Goal: Transaction & Acquisition: Purchase product/service

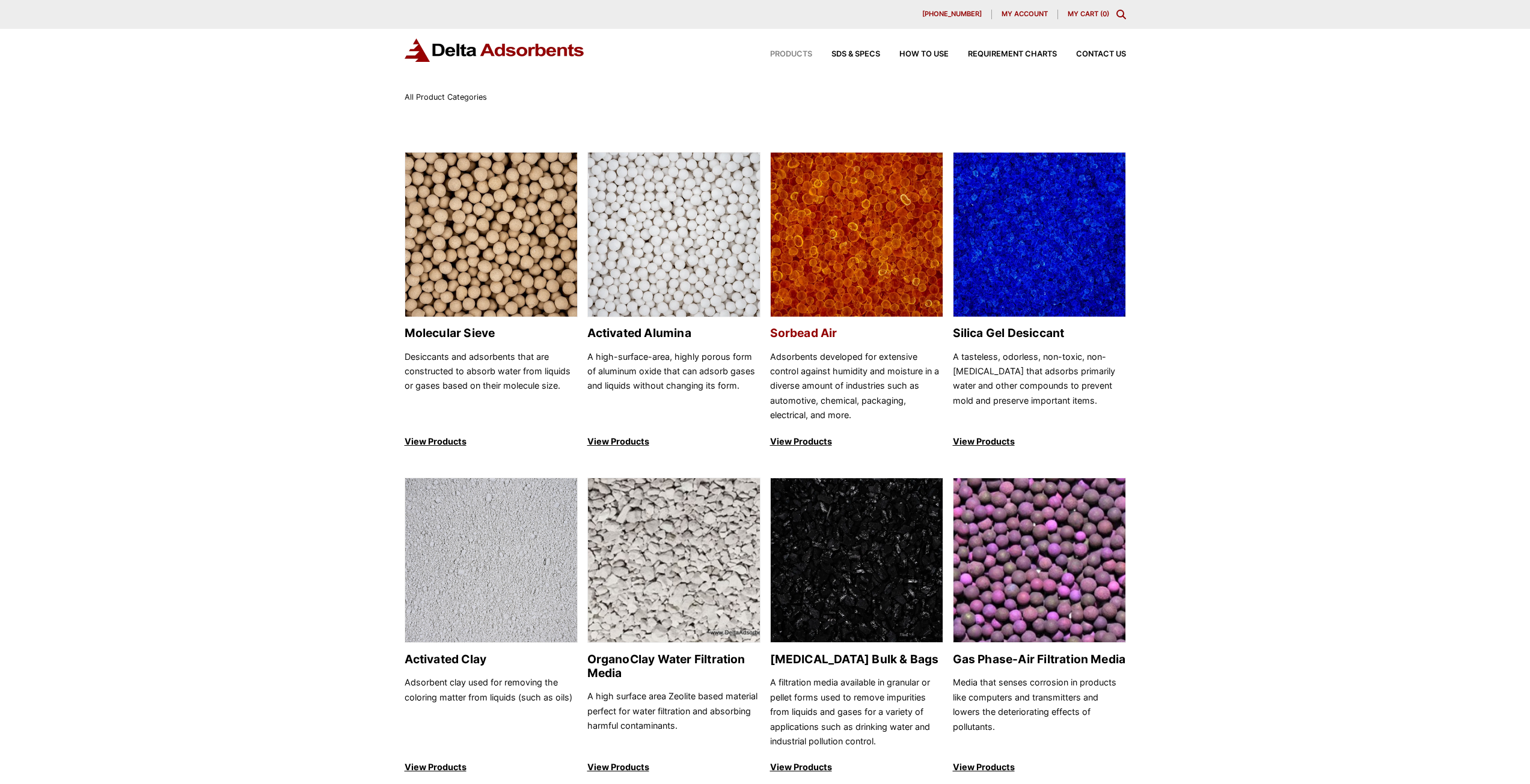
click at [862, 242] on img at bounding box center [856, 235] width 172 height 165
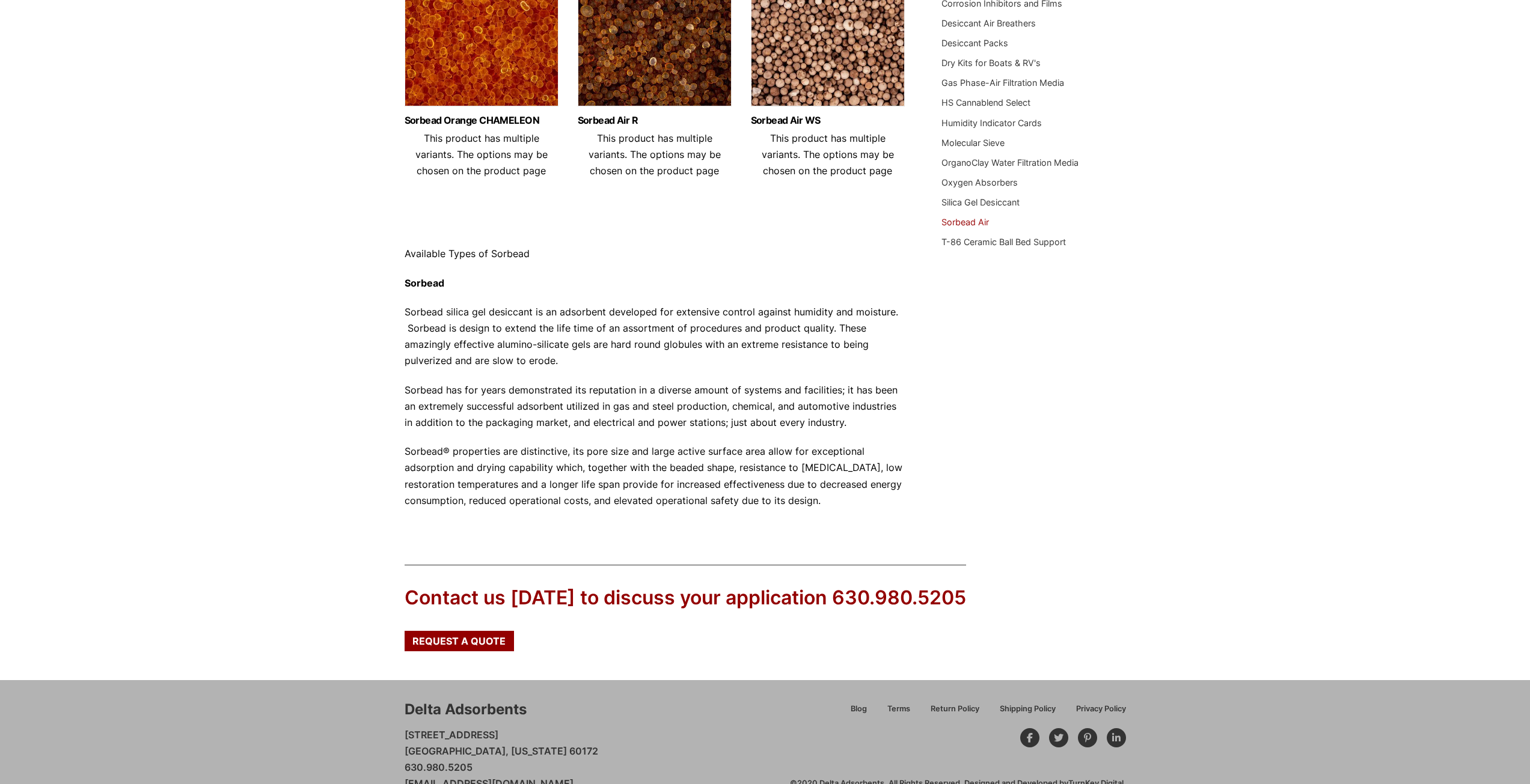
scroll to position [240, 0]
click at [506, 67] on img at bounding box center [481, 36] width 154 height 151
click at [656, 44] on img at bounding box center [654, 36] width 154 height 151
click at [467, 29] on img at bounding box center [481, 36] width 154 height 151
click at [635, 35] on img at bounding box center [654, 36] width 154 height 151
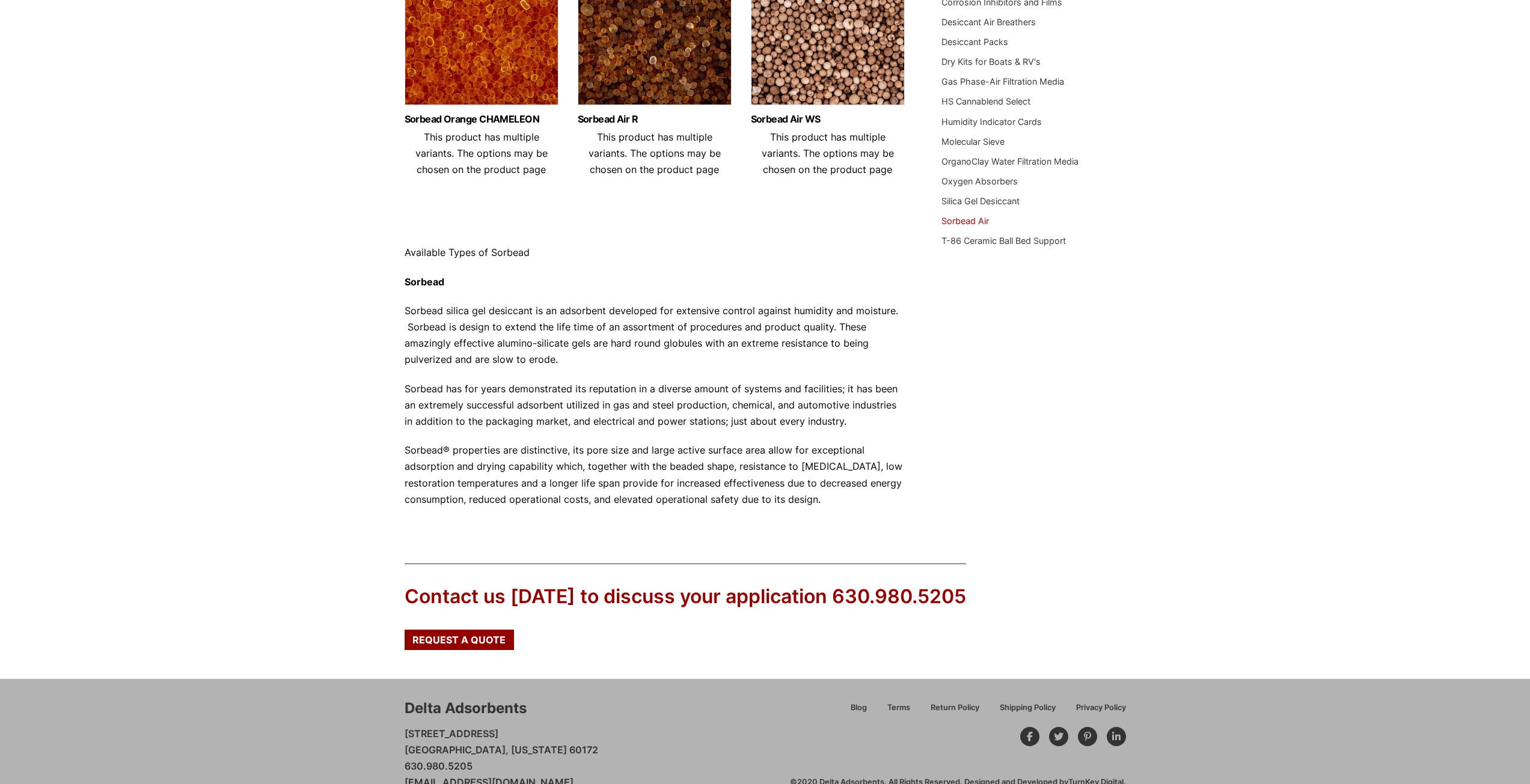
click at [793, 51] on img at bounding box center [827, 36] width 154 height 151
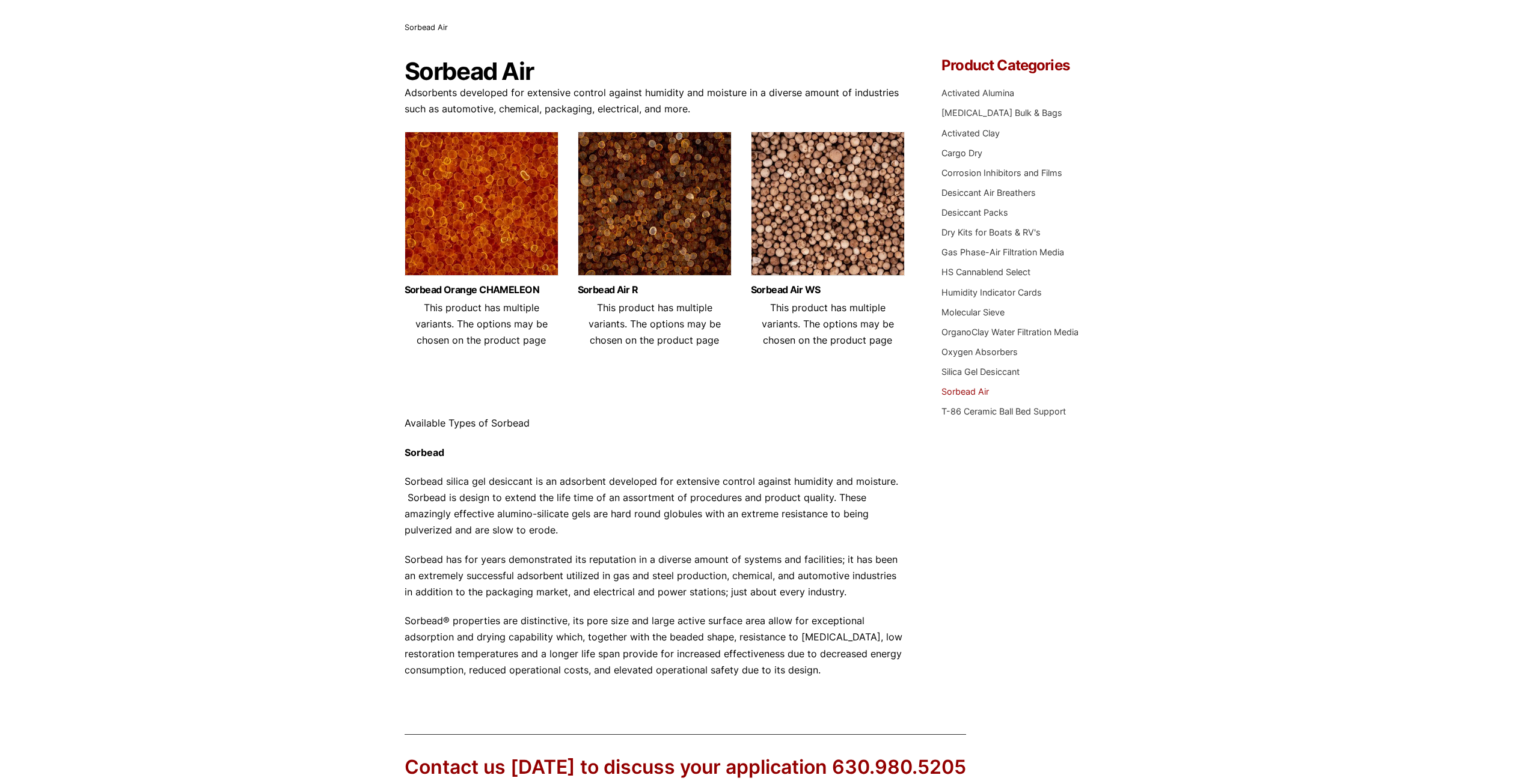
scroll to position [0, 0]
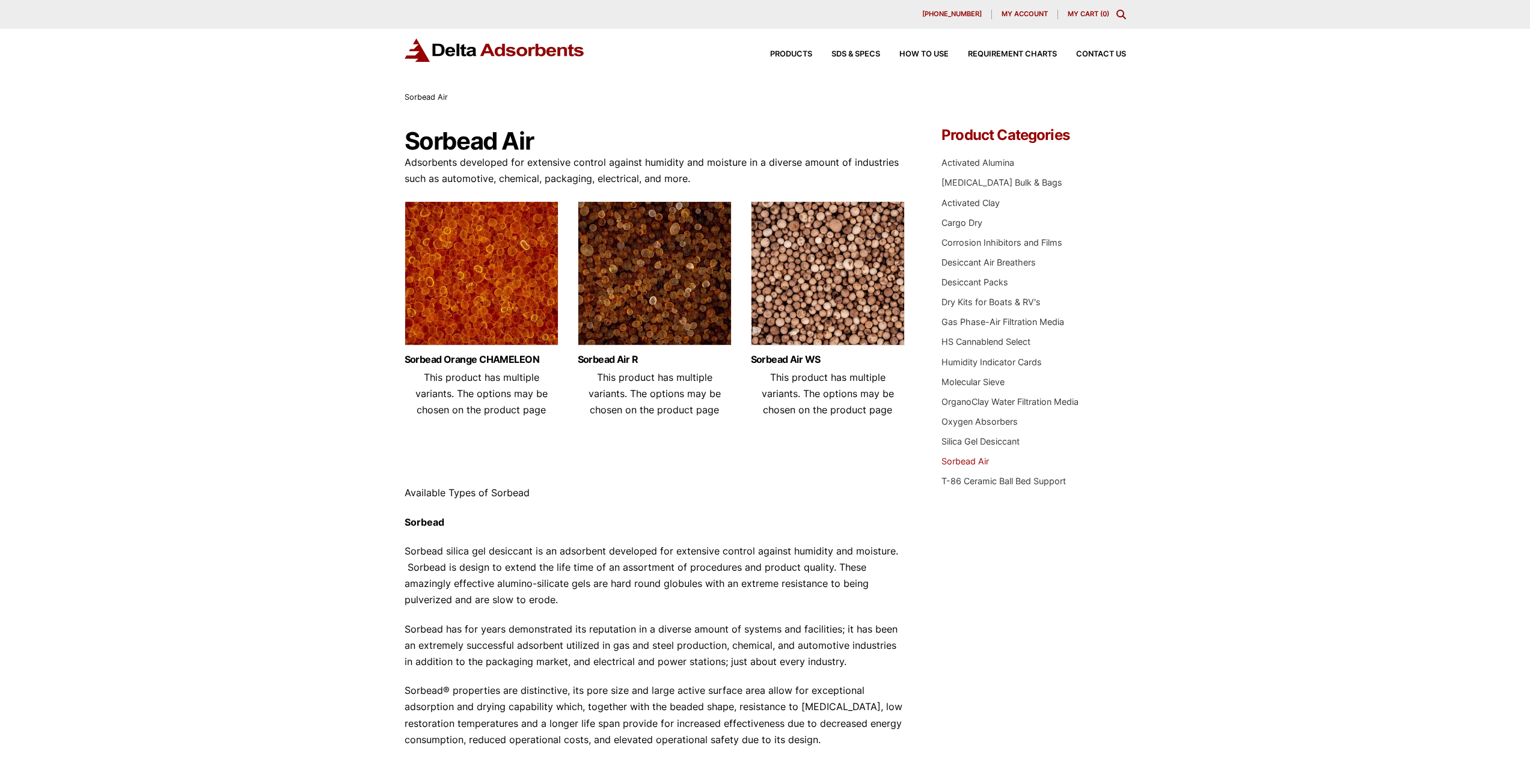
click at [645, 273] on img at bounding box center [654, 276] width 154 height 151
click at [470, 254] on img at bounding box center [481, 276] width 154 height 151
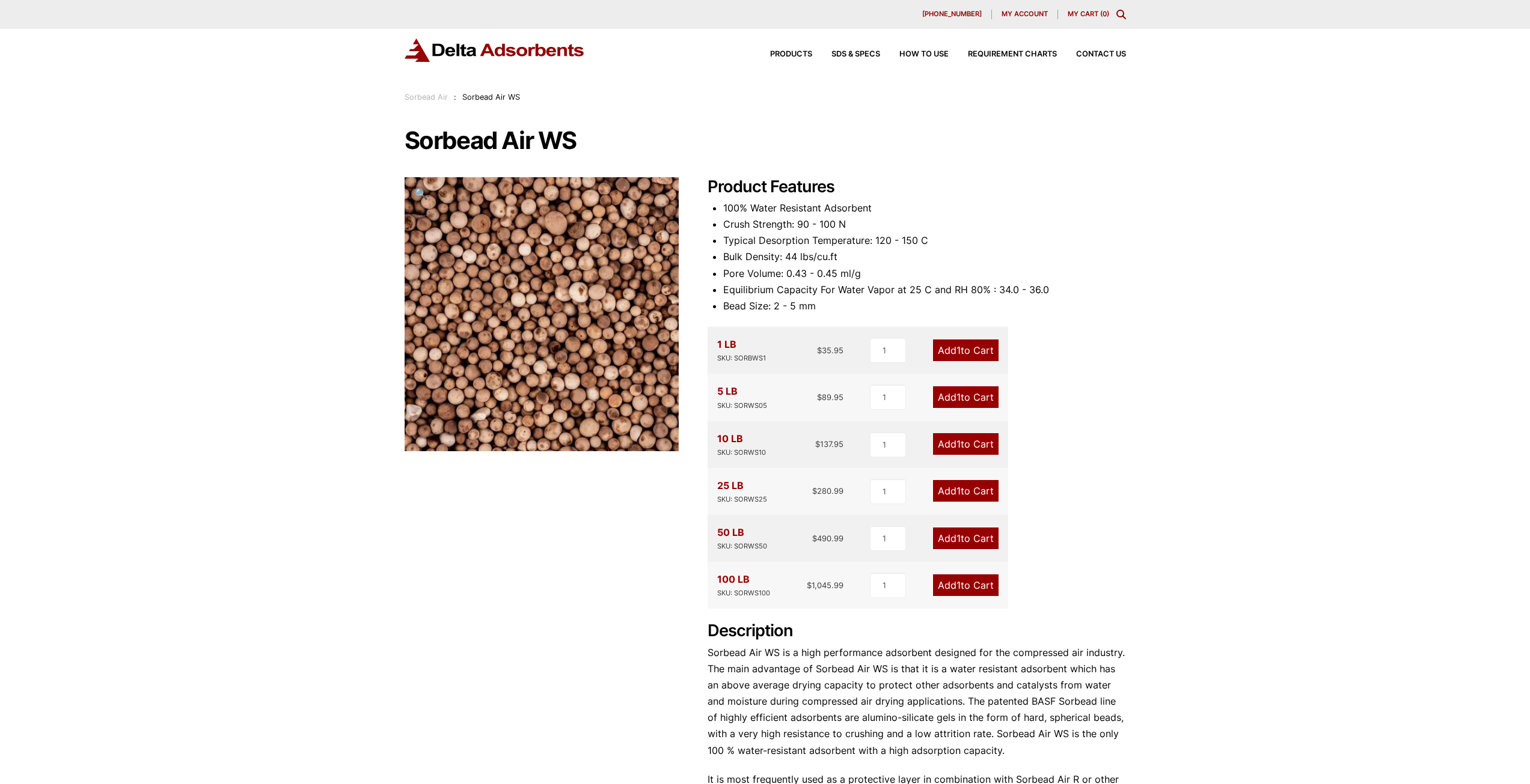
drag, startPoint x: 793, startPoint y: 50, endPoint x: 722, endPoint y: 52, distance: 71.0
click at [722, 52] on div "Products SDS & SPECS How to Use Requirement Charts Contact Us" at bounding box center [765, 49] width 722 height 23
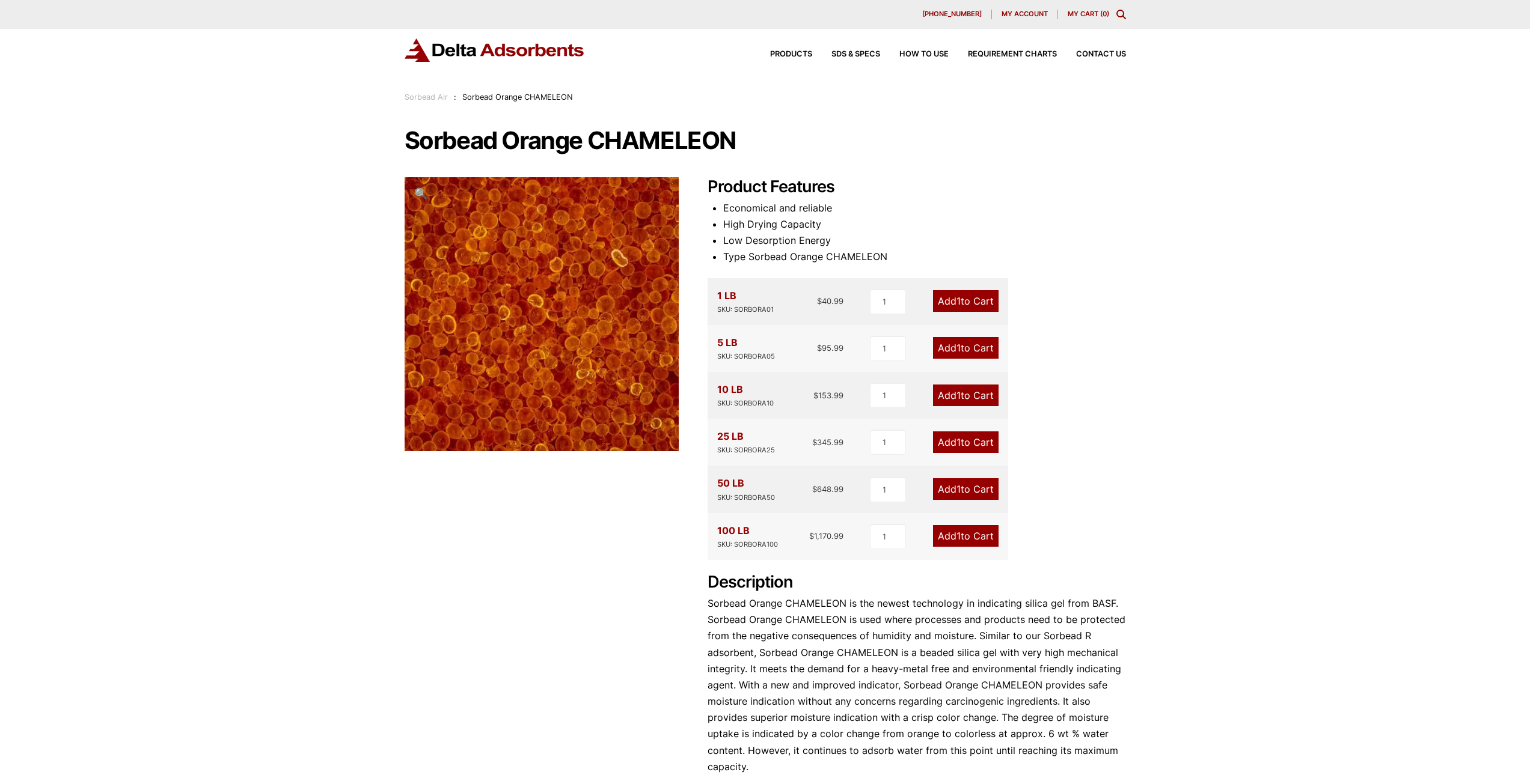
click at [975, 392] on link "Add 1 to Cart" at bounding box center [965, 395] width 65 height 22
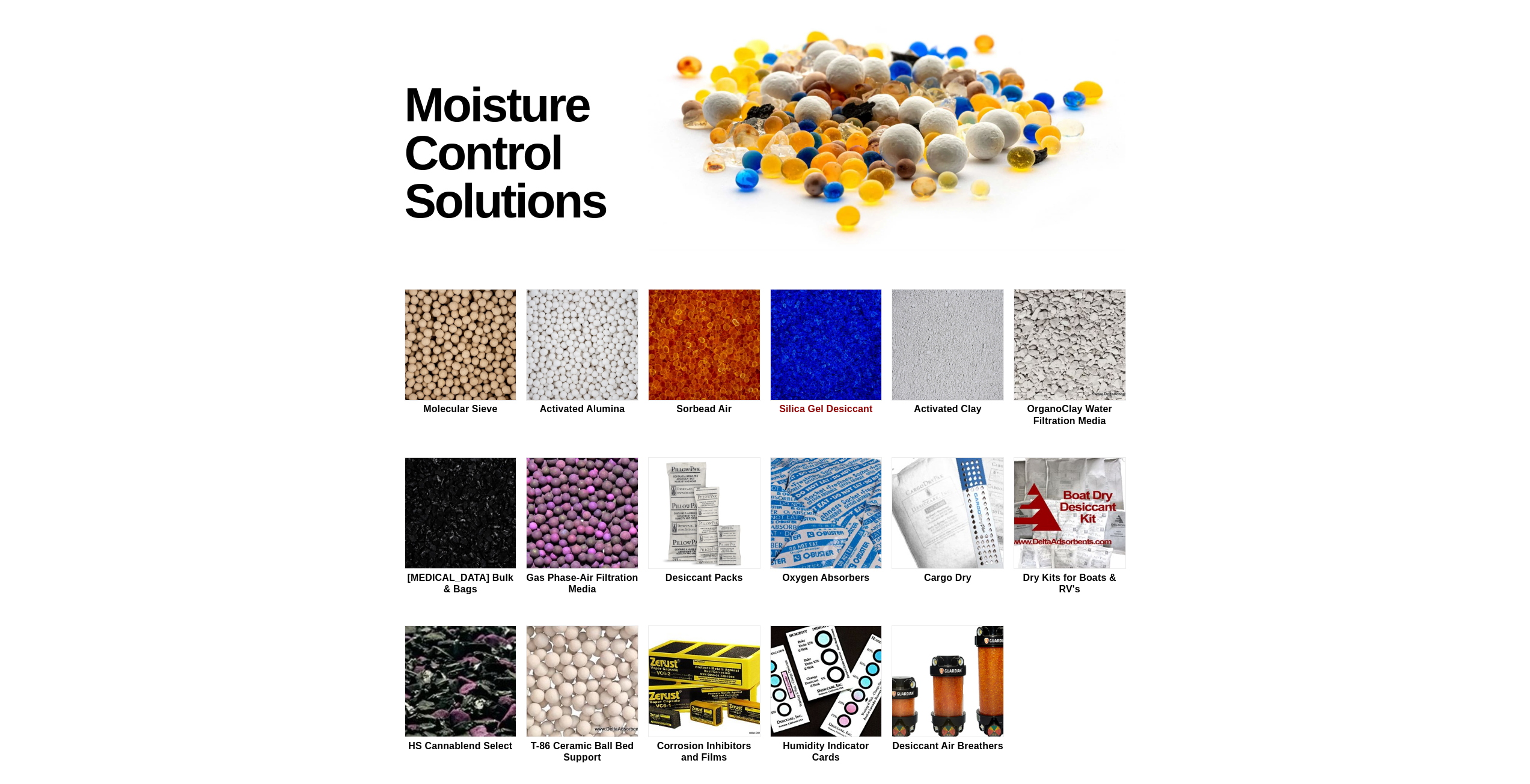
scroll to position [120, 0]
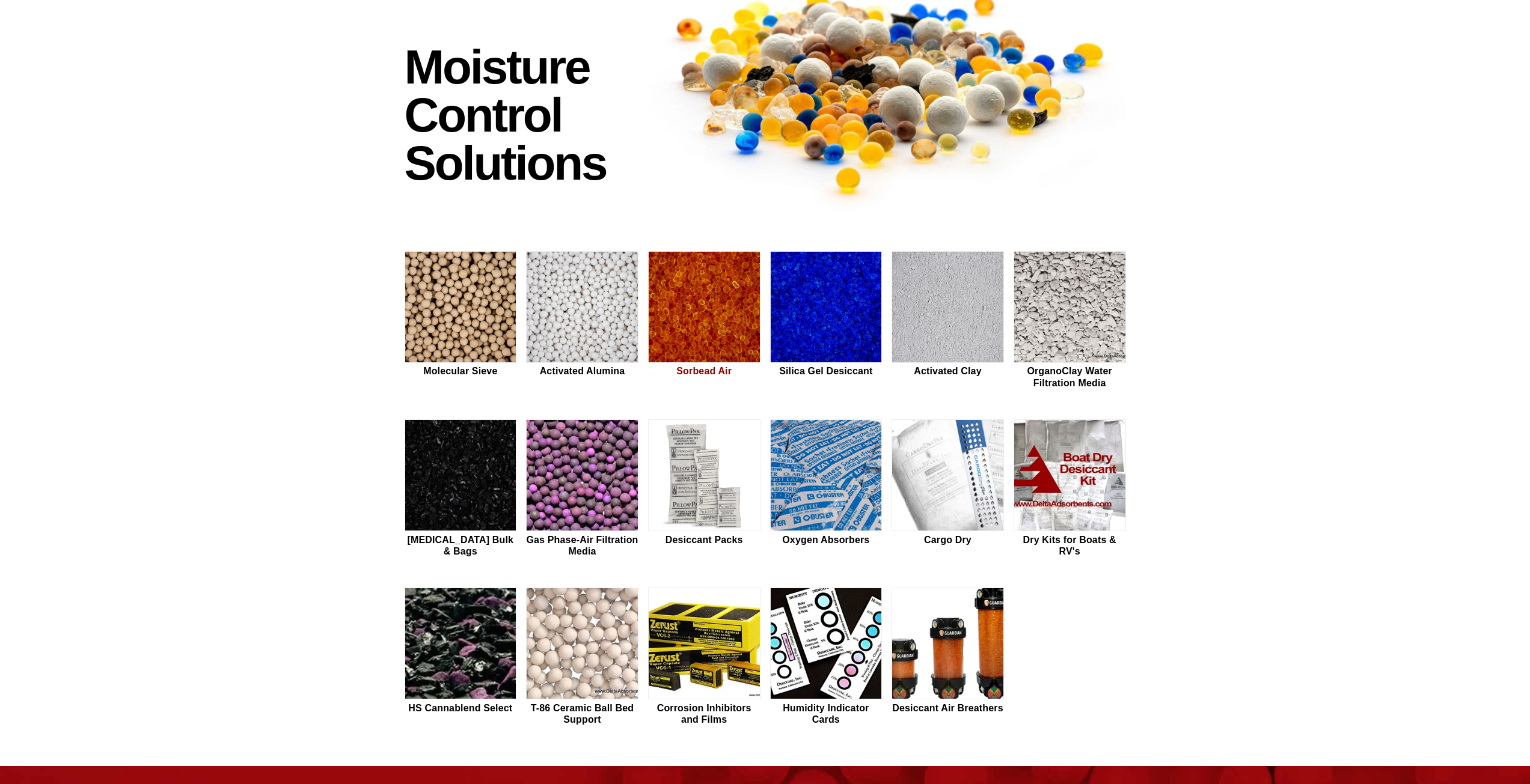
click at [710, 314] on img at bounding box center [704, 307] width 111 height 112
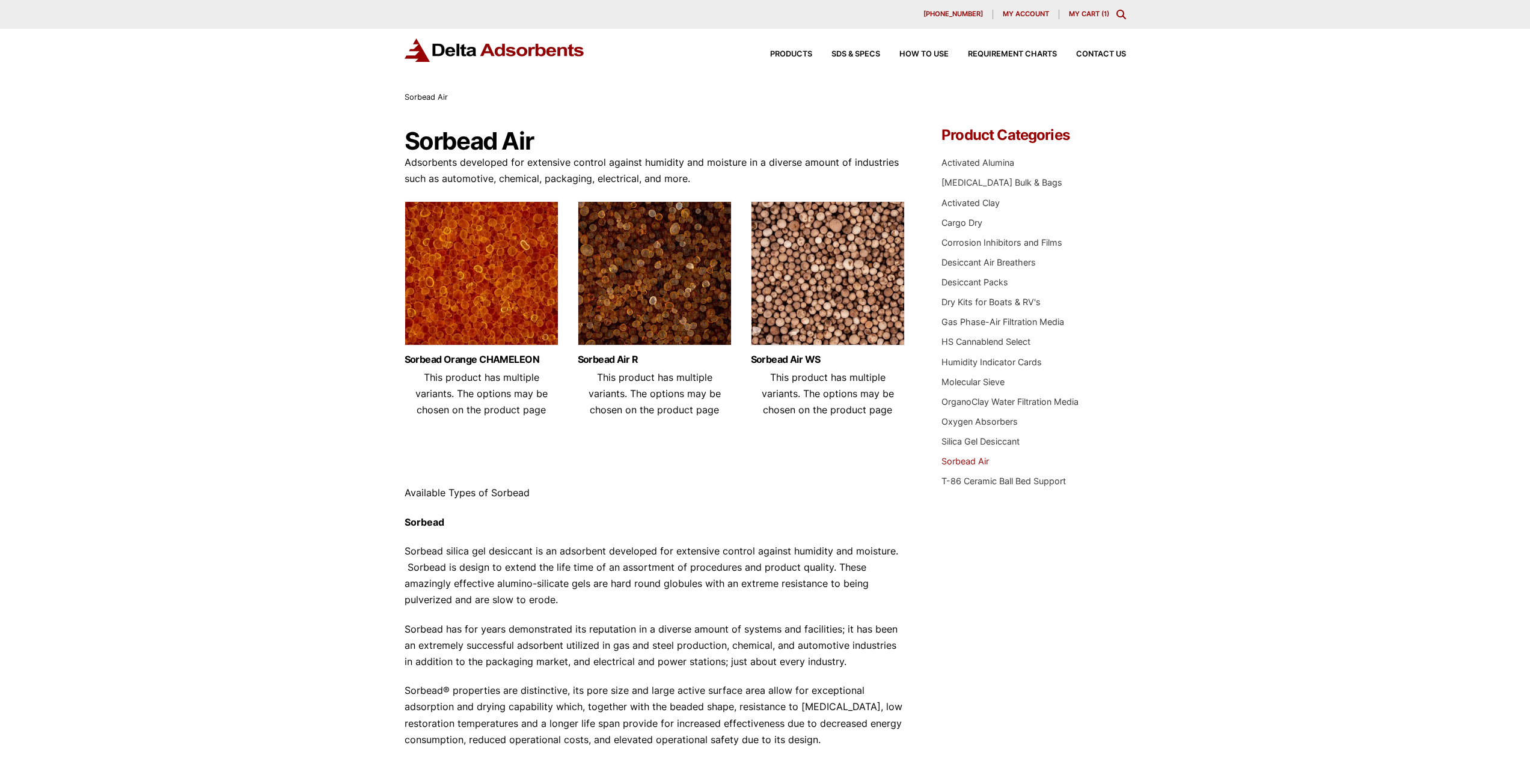
click at [1092, 14] on link "My Cart ( 1 )" at bounding box center [1089, 13] width 40 height 8
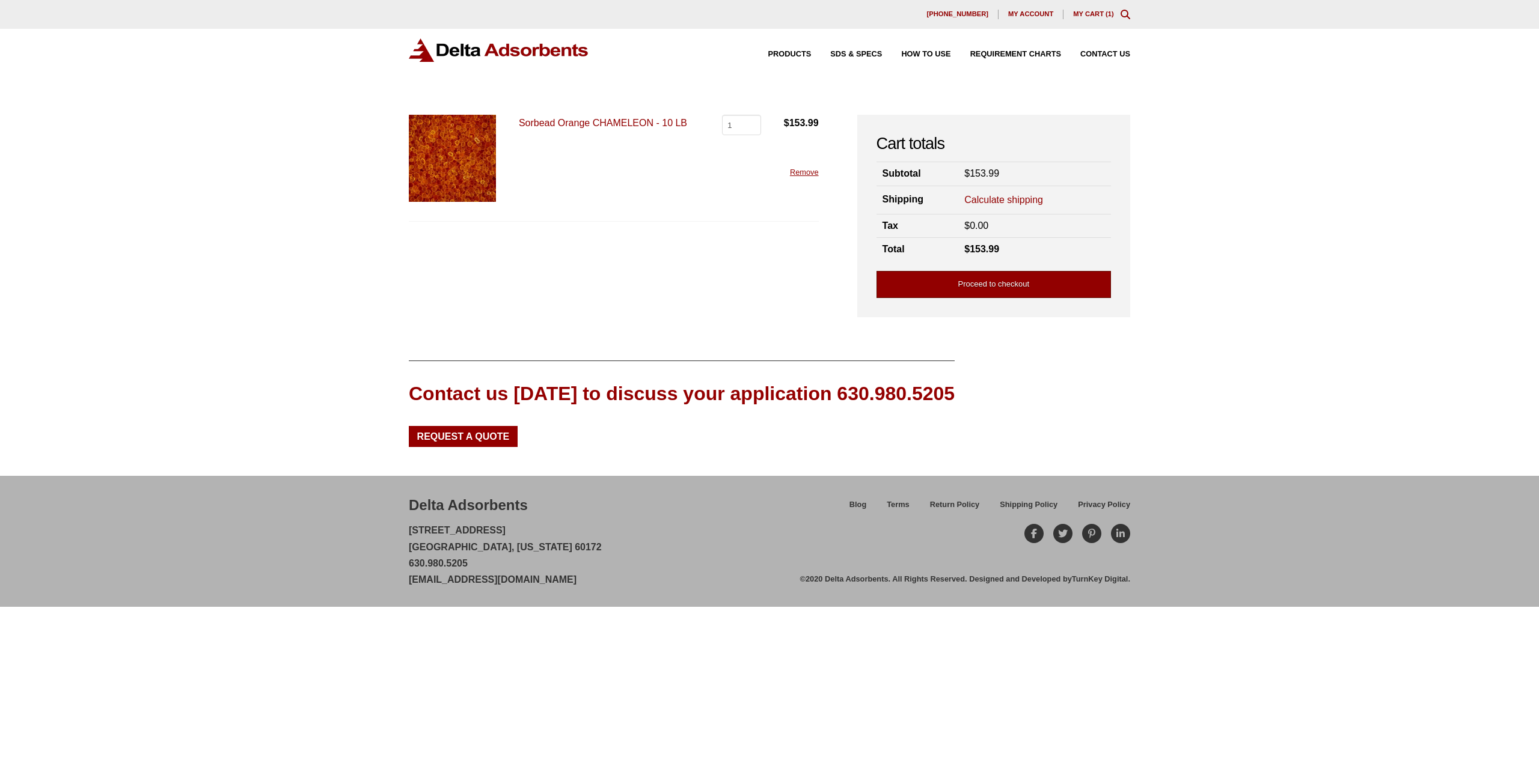
click at [1042, 285] on link "Proceed to checkout" at bounding box center [994, 285] width 235 height 27
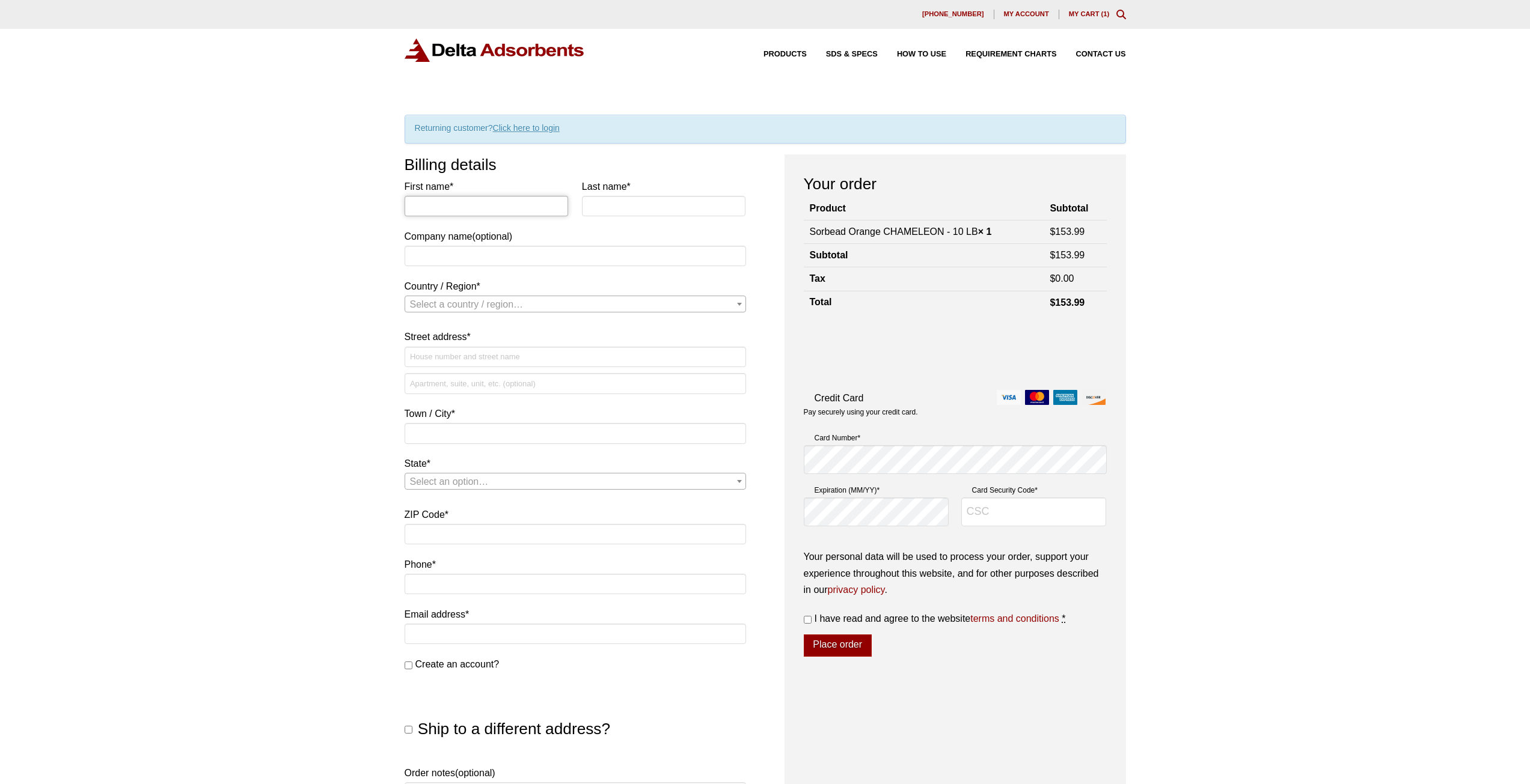
click at [506, 206] on input "First name *" at bounding box center [486, 206] width 164 height 20
type input "Guy"
type input "Fausnaught"
select select "US"
type input "[STREET_ADDRESS]"
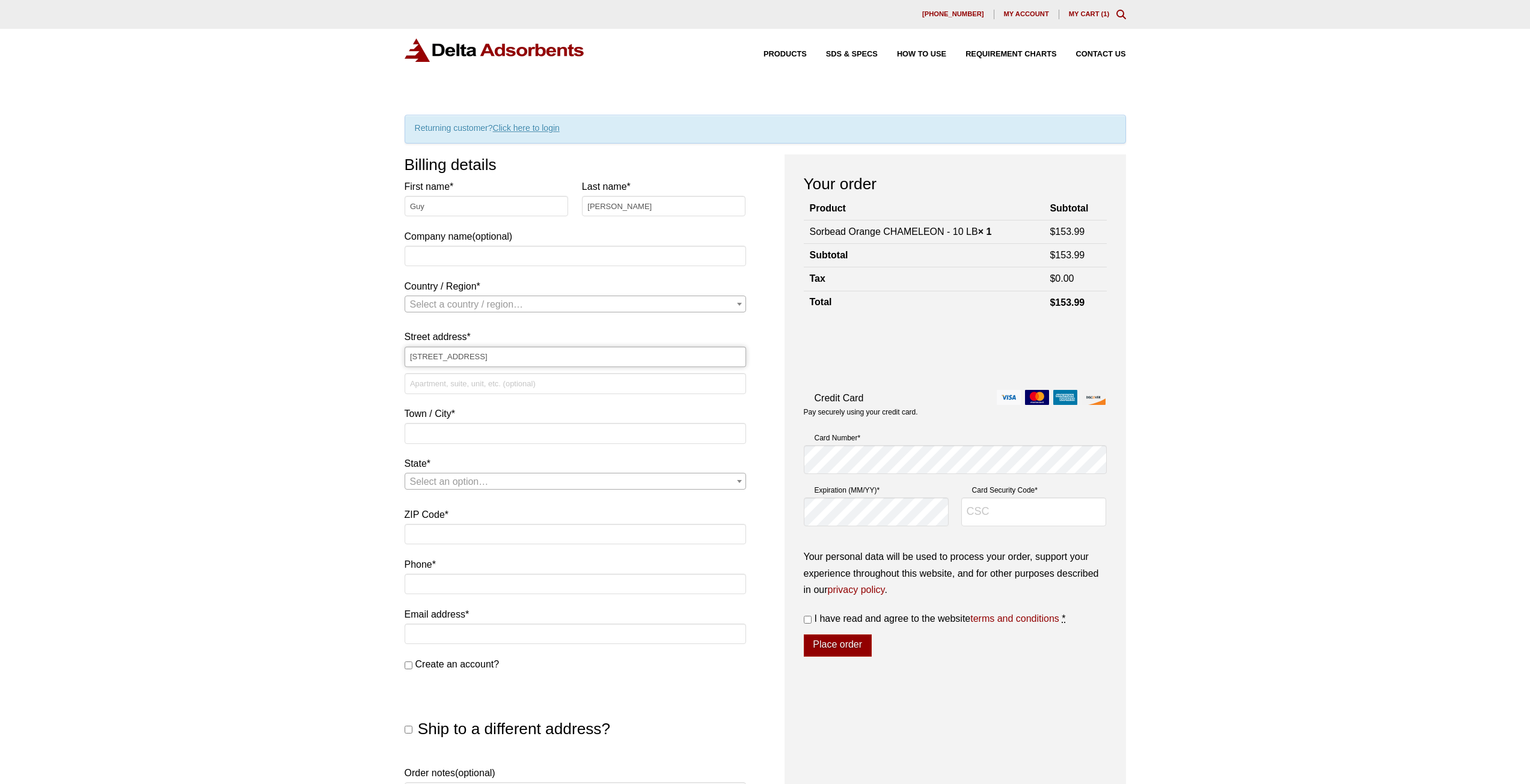
type input "B-2"
type input "Gainesville"
type input "32609"
select select "US"
select select "FL"
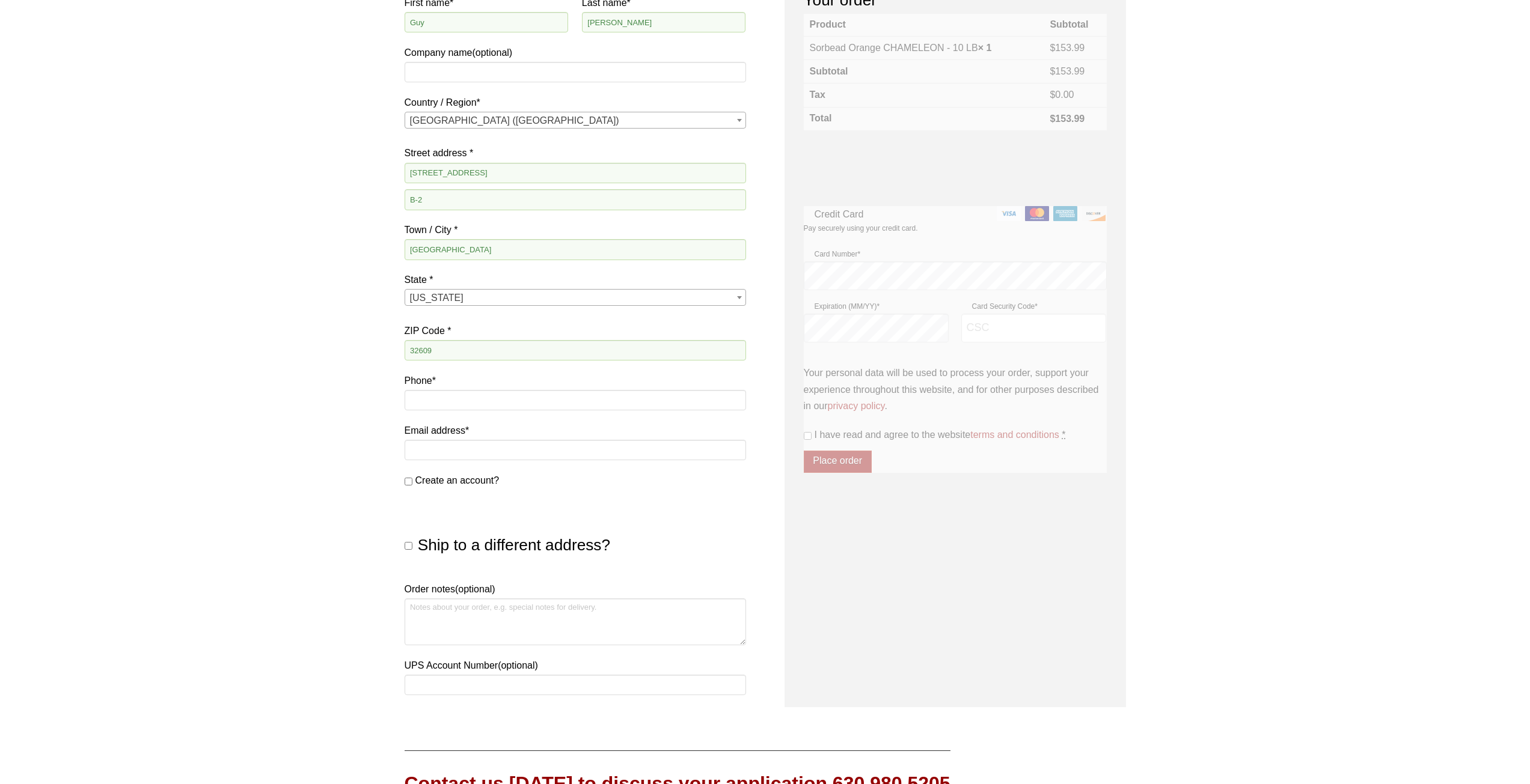
scroll to position [240, 0]
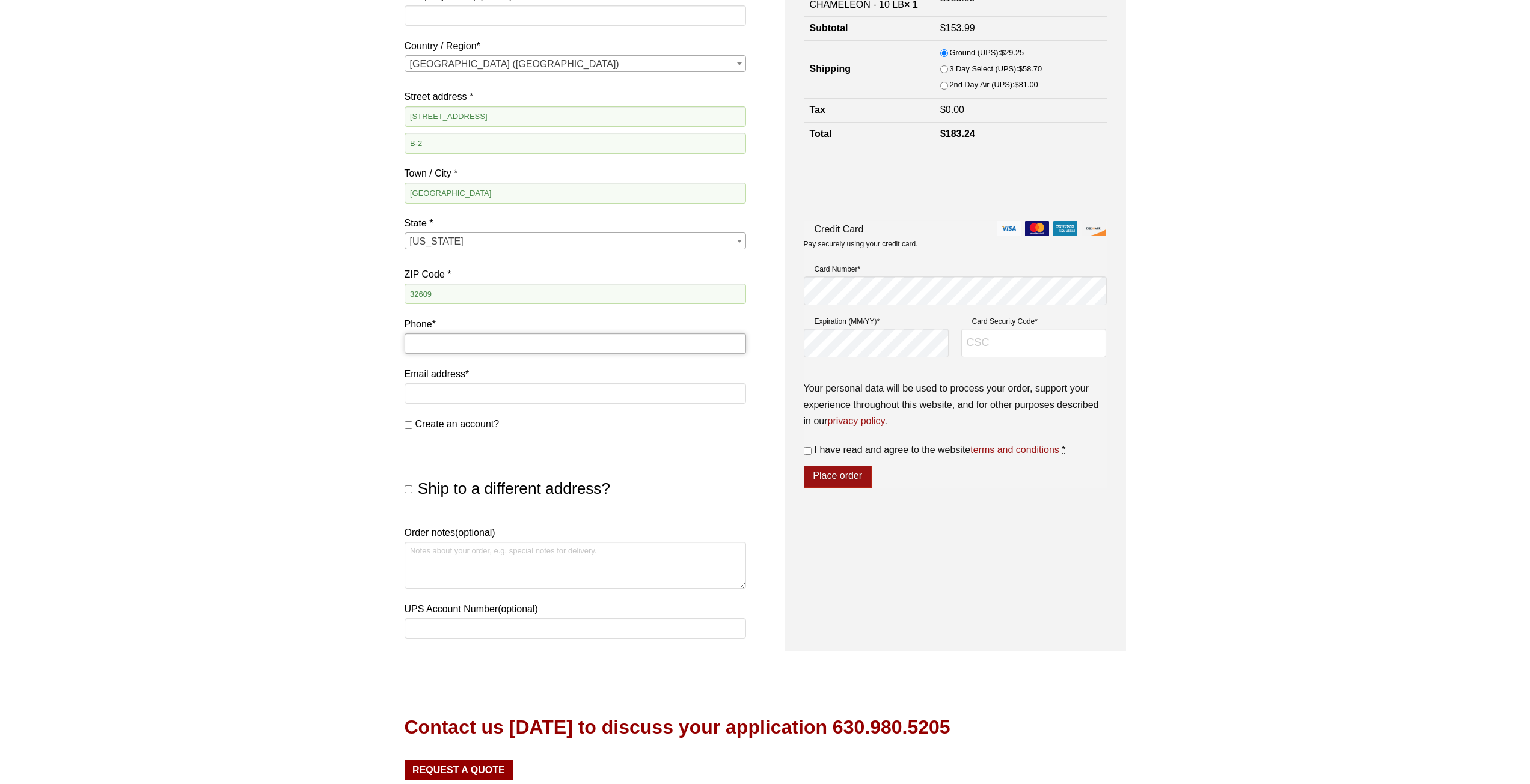
click at [468, 343] on input "Phone *" at bounding box center [575, 343] width 342 height 20
type input "[PHONE_NUMBER]"
click at [465, 392] on input "Email address *" at bounding box center [575, 393] width 342 height 20
type input "[EMAIL_ADDRESS][DOMAIN_NAME]"
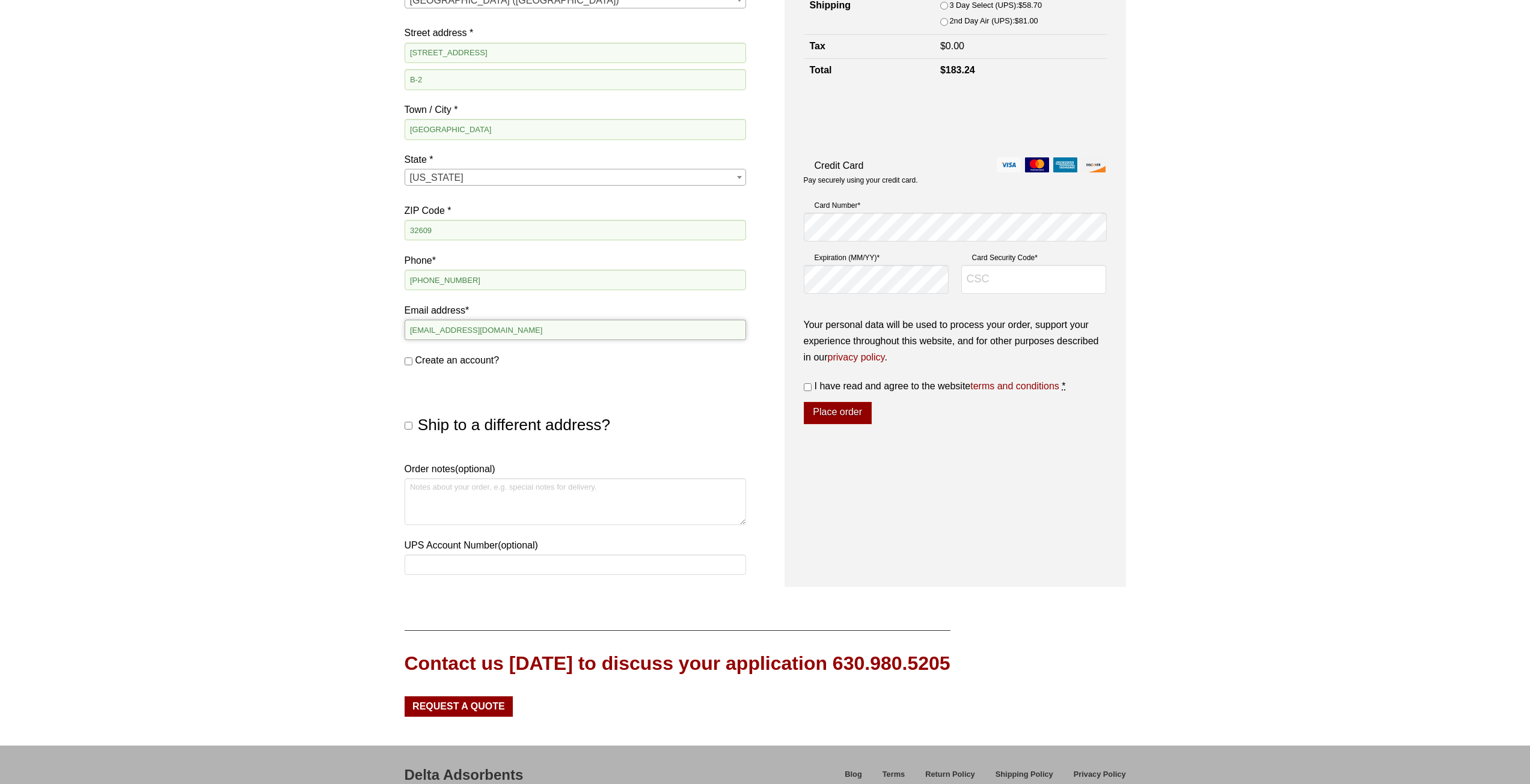
scroll to position [360, 0]
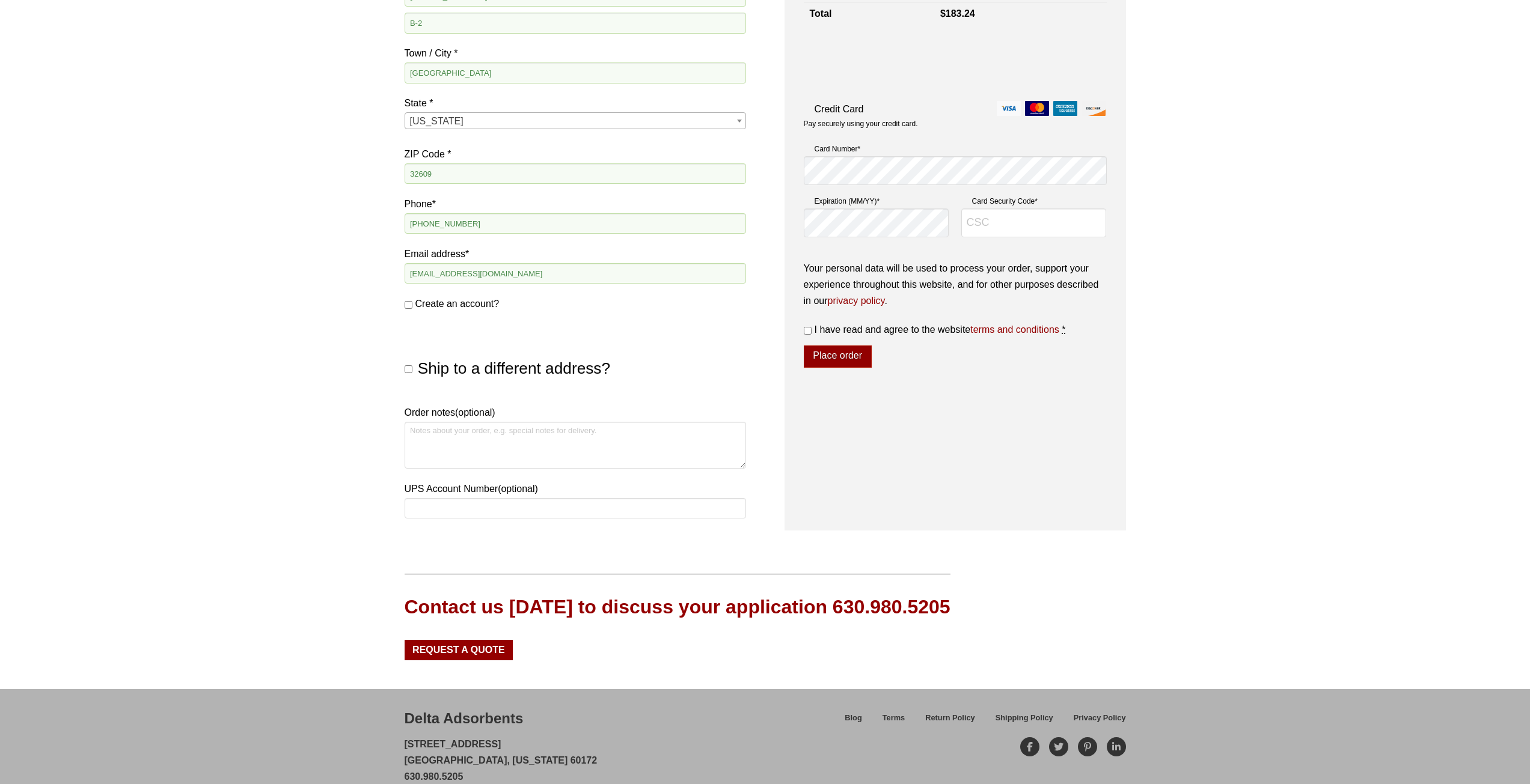
click at [808, 330] on input "I have read and agree to the website terms and conditions *" at bounding box center [808, 330] width 7 height 7
checkbox input "true"
click at [1020, 226] on input "Card Security Code *" at bounding box center [1034, 222] width 145 height 29
click at [1021, 222] on input "Card Security Code *" at bounding box center [1034, 222] width 145 height 29
type input "573"
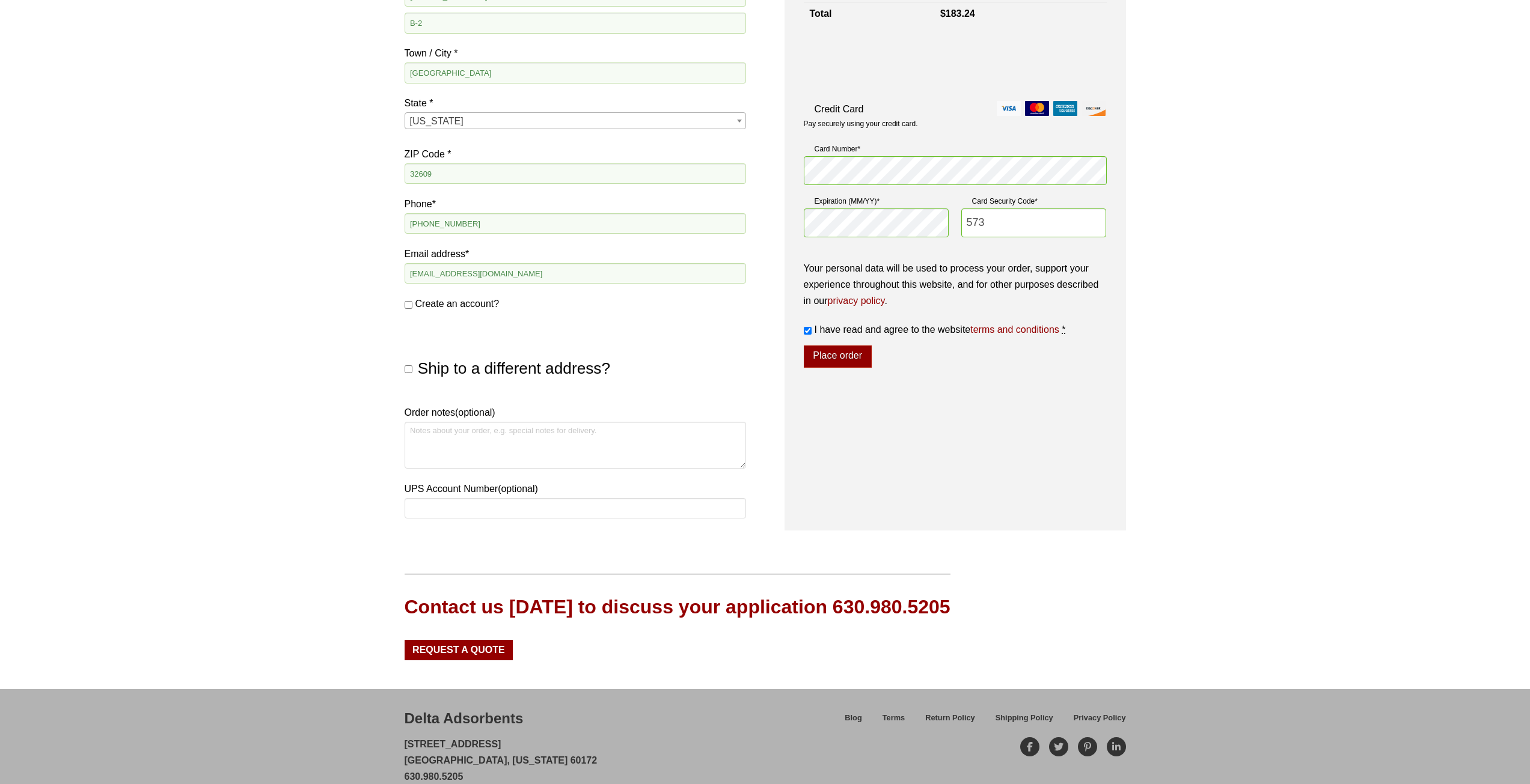
click at [913, 404] on div "Your order Product Subtotal Sorbead Orange CHAMELEON - 10 LB × 1 $ 153.99 Subto…" at bounding box center [955, 162] width 342 height 736
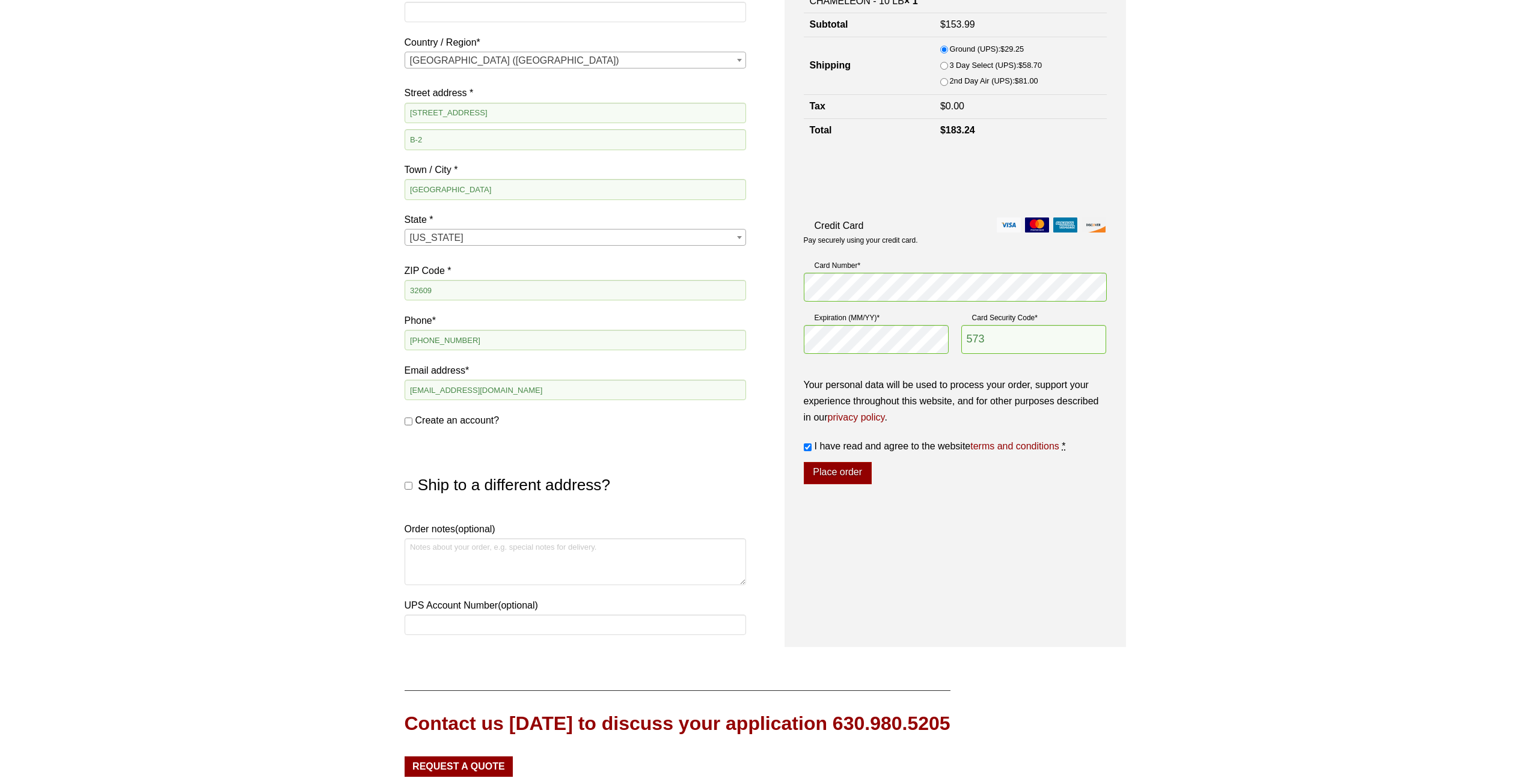
scroll to position [0, 0]
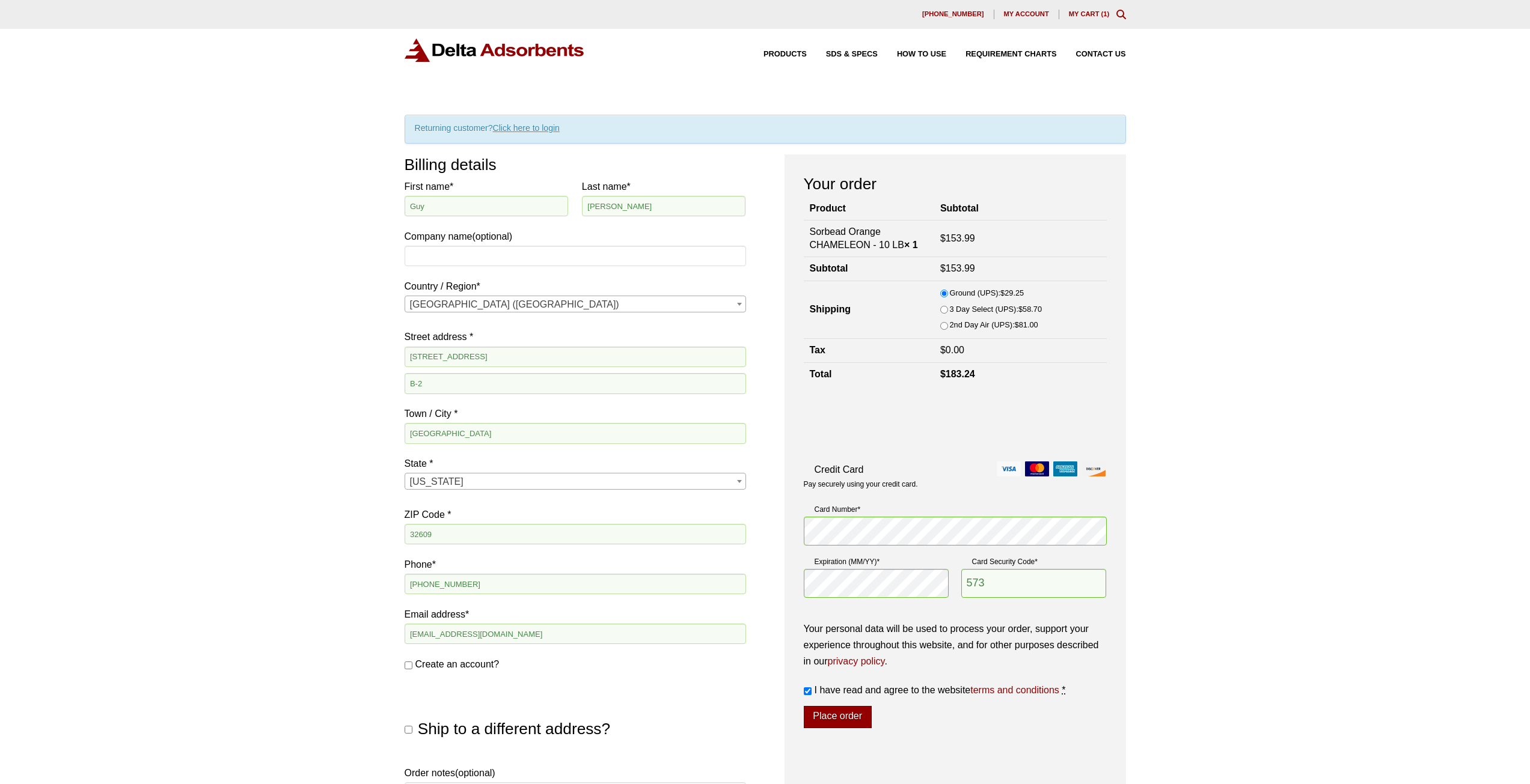
click at [853, 717] on button "Place order" at bounding box center [838, 717] width 68 height 22
